Goal: Task Accomplishment & Management: Manage account settings

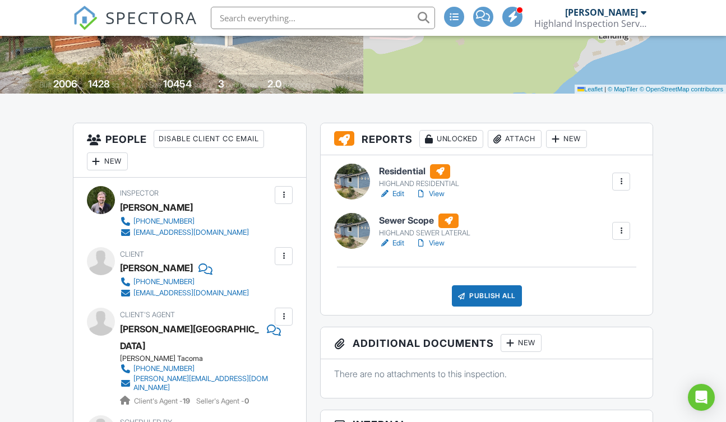
click at [437, 193] on link "View" at bounding box center [429, 193] width 29 height 11
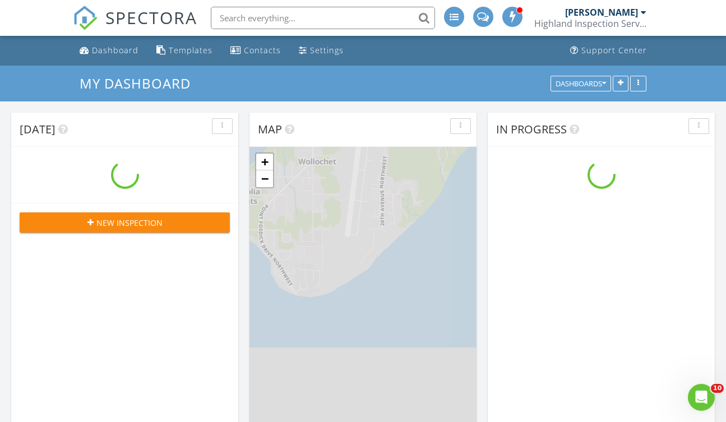
scroll to position [1037, 743]
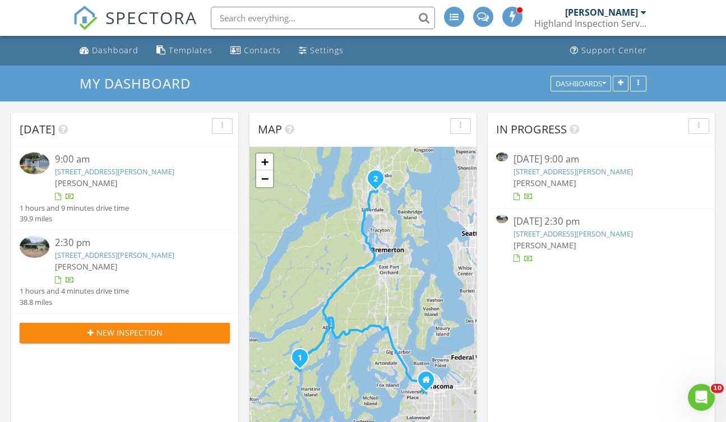
click at [156, 175] on link "[STREET_ADDRESS][PERSON_NAME]" at bounding box center [114, 171] width 119 height 10
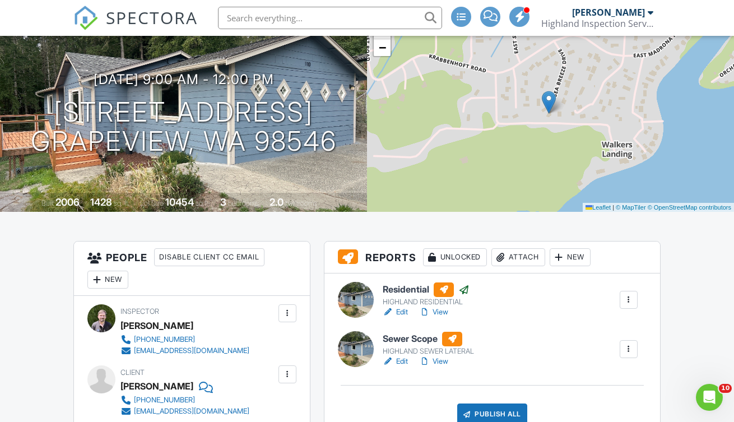
scroll to position [96, 0]
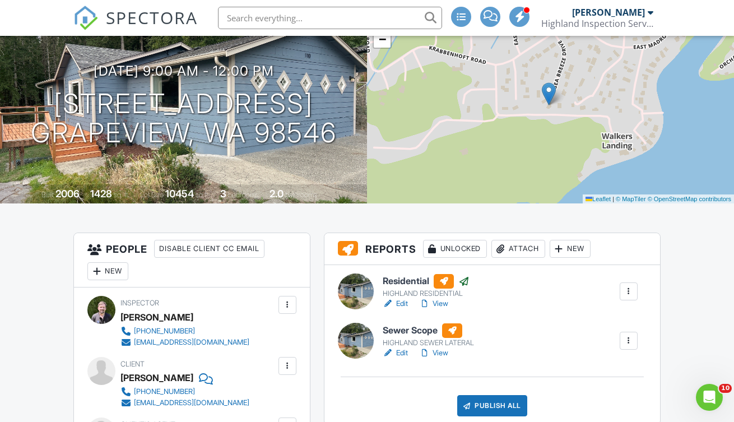
click at [397, 353] on link "Edit" at bounding box center [395, 352] width 25 height 11
